Goal: Task Accomplishment & Management: Use online tool/utility

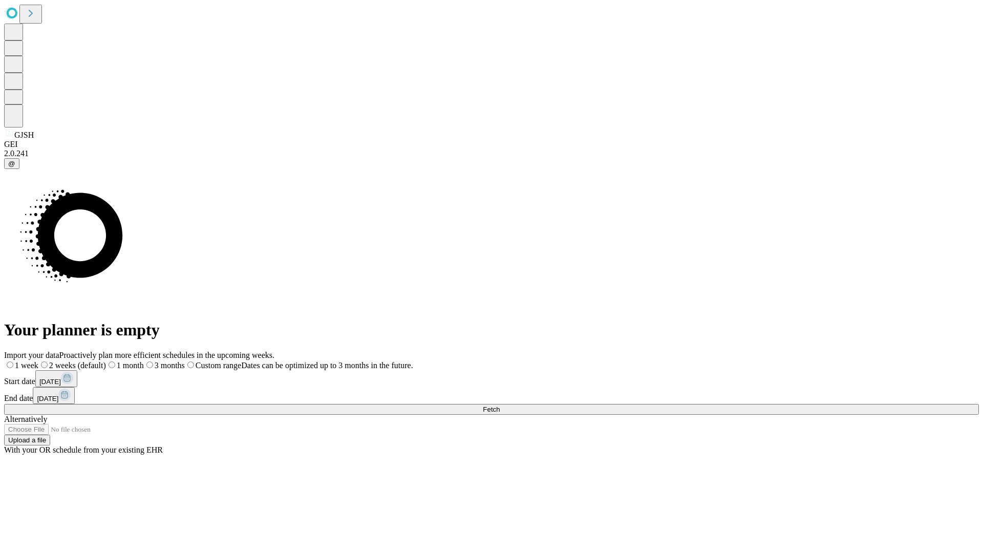
click at [499, 405] on span "Fetch" at bounding box center [491, 409] width 17 height 8
